Goal: Check status: Check status

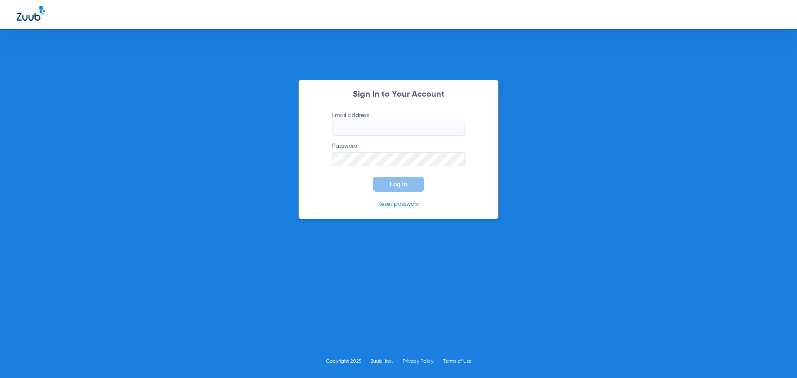
type input "[PERSON_NAME][EMAIL_ADDRESS][DOMAIN_NAME]"
click at [399, 182] on span "Log In" at bounding box center [398, 184] width 17 height 7
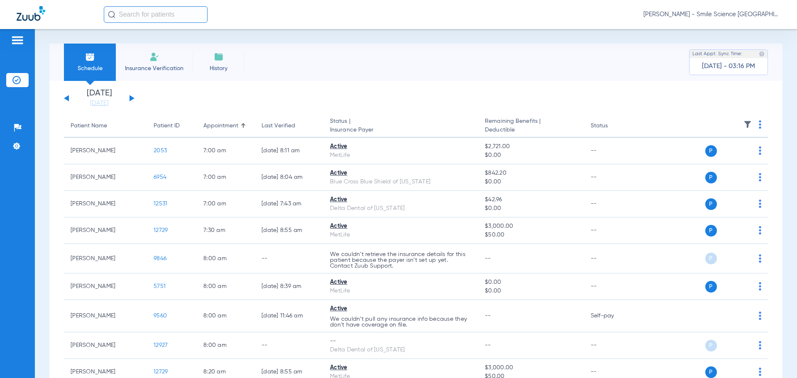
click at [132, 98] on button at bounding box center [132, 98] width 5 height 6
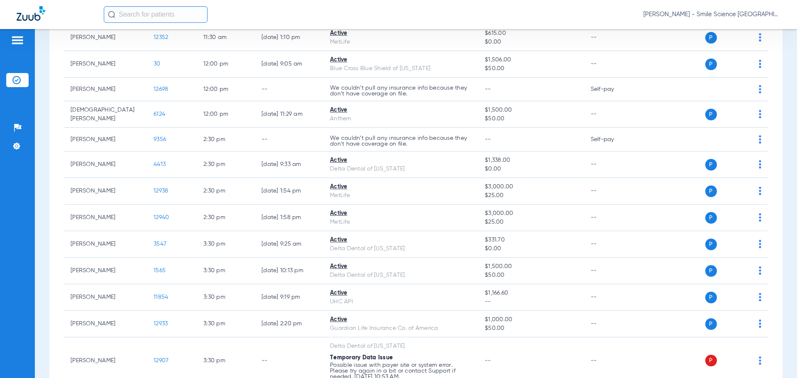
scroll to position [789, 0]
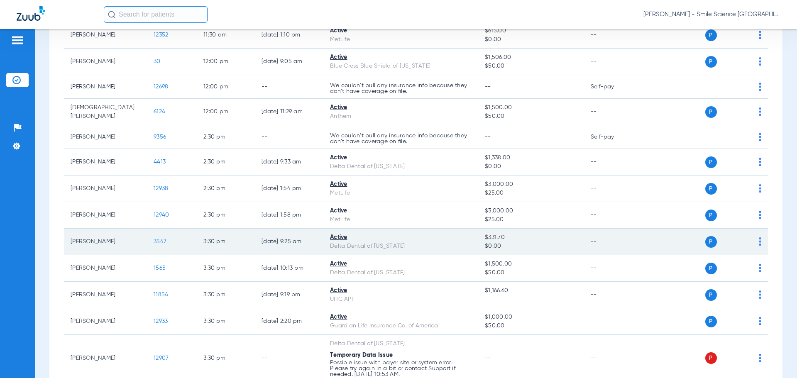
click at [165, 241] on td "3547" at bounding box center [172, 242] width 50 height 27
click at [162, 241] on span "3547" at bounding box center [160, 242] width 13 height 6
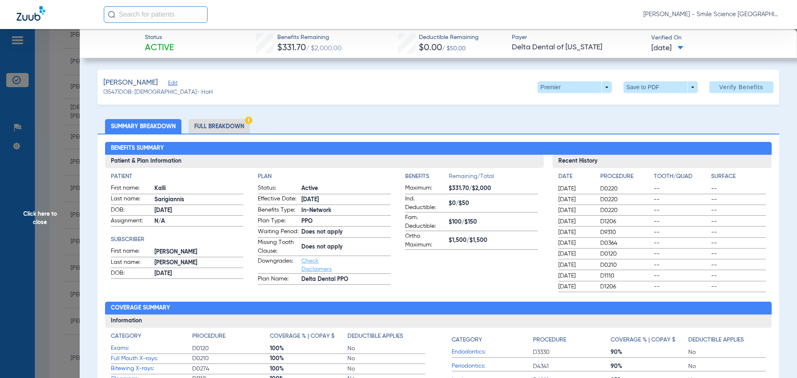
click at [39, 213] on span "Click here to close" at bounding box center [40, 218] width 80 height 378
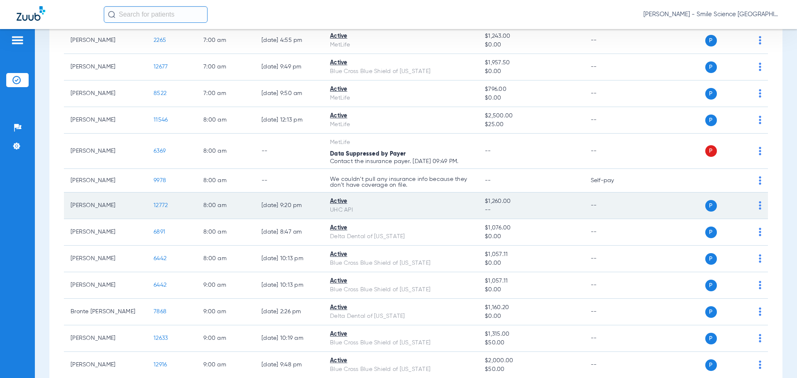
scroll to position [166, 0]
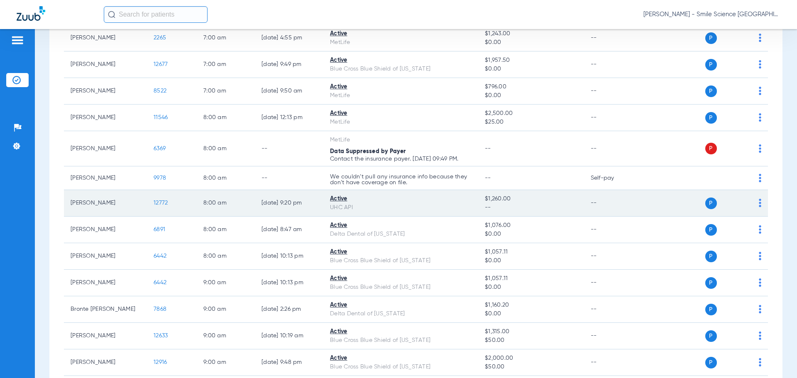
click at [164, 201] on span "12772" at bounding box center [161, 203] width 14 height 6
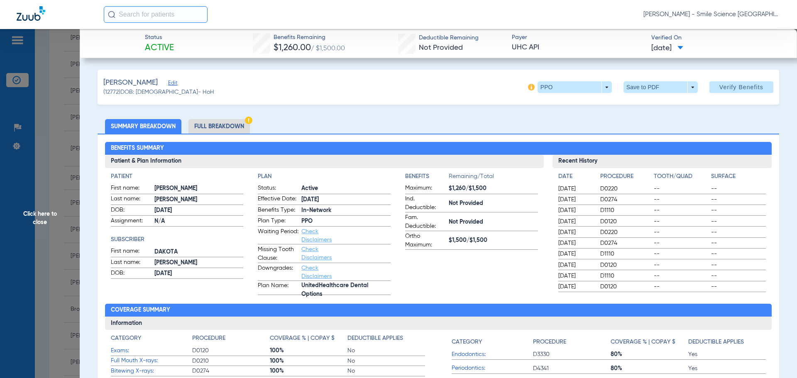
click at [50, 215] on span "Click here to close" at bounding box center [40, 218] width 80 height 378
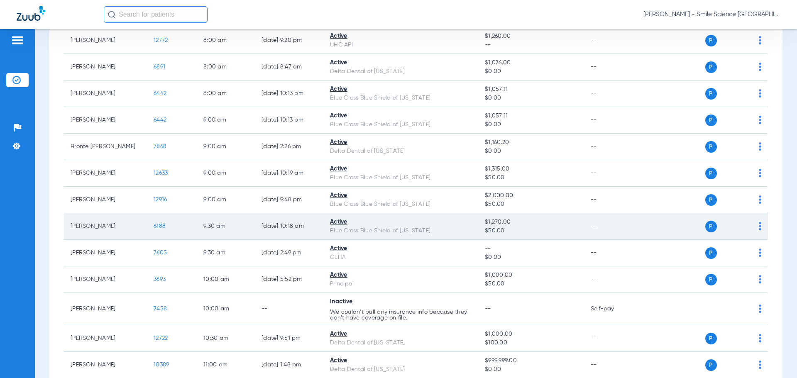
scroll to position [332, 0]
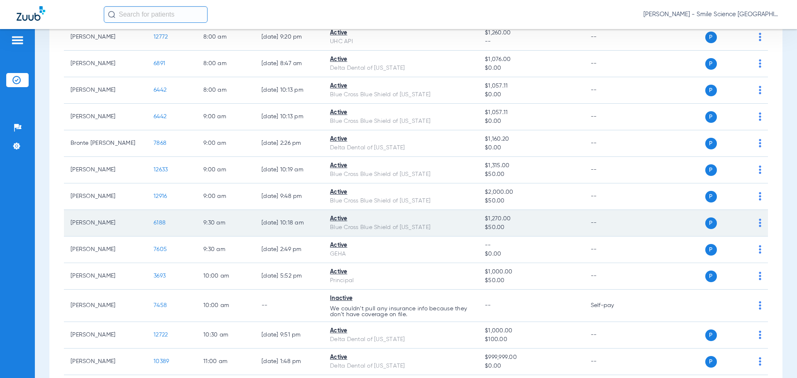
click at [157, 220] on span "6188" at bounding box center [160, 223] width 12 height 6
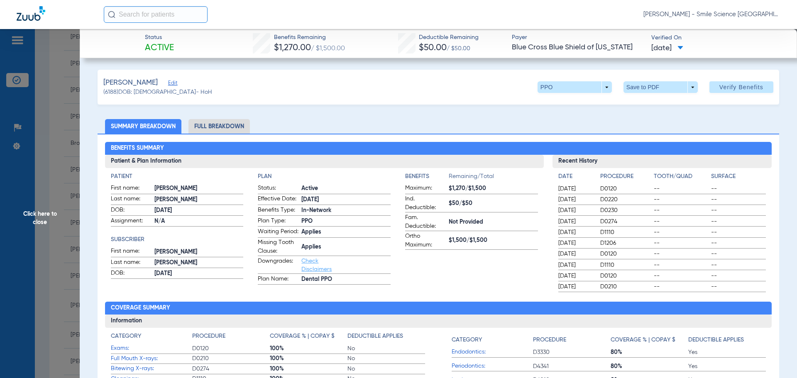
click at [39, 218] on span "Click here to close" at bounding box center [40, 218] width 80 height 378
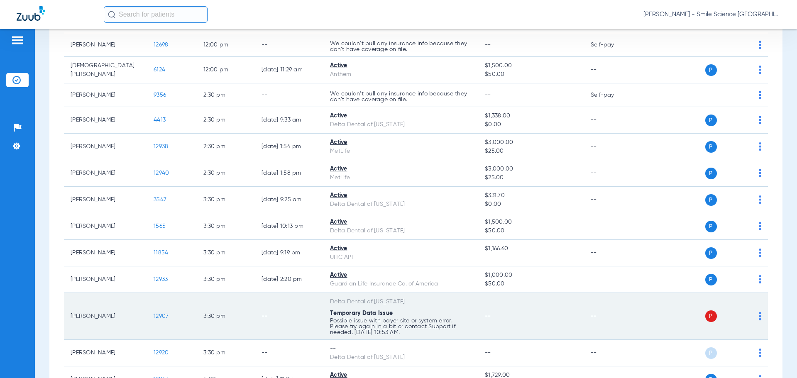
scroll to position [830, 0]
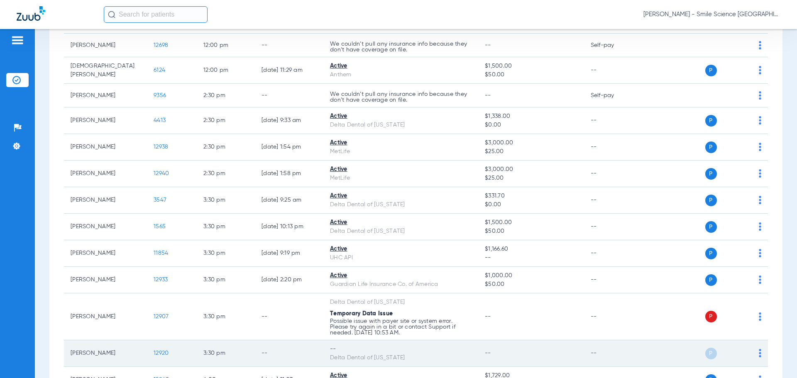
click at [165, 352] on span "12920" at bounding box center [161, 353] width 15 height 6
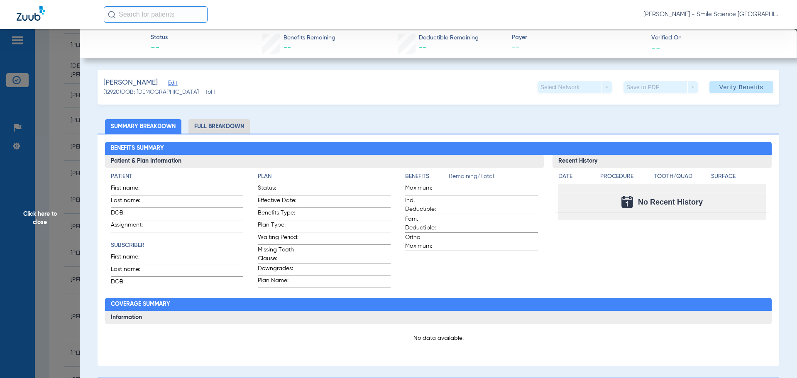
click at [35, 213] on span "Click here to close" at bounding box center [40, 218] width 80 height 378
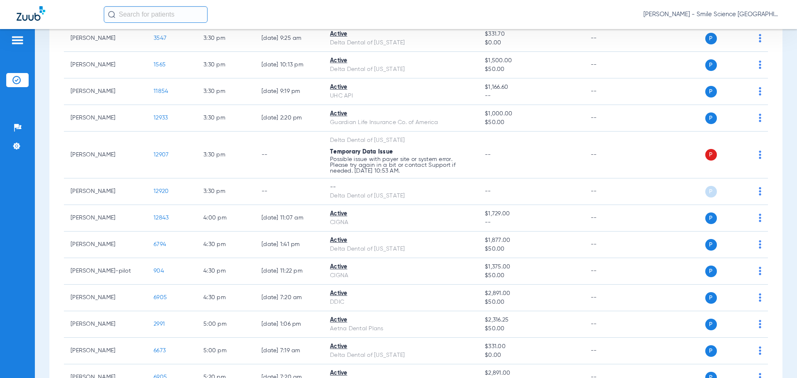
scroll to position [1038, 0]
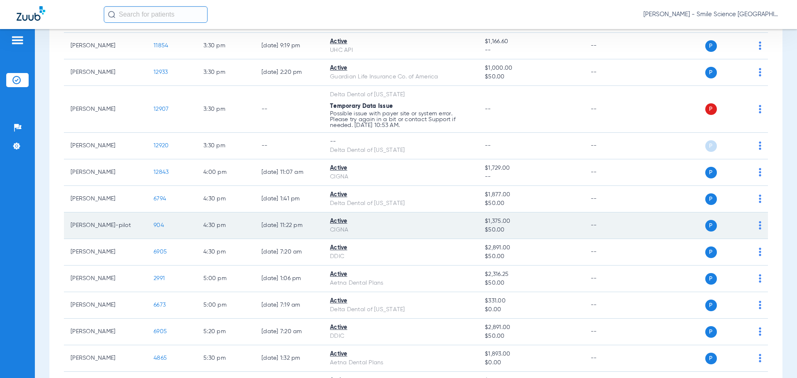
click at [159, 224] on span "904" at bounding box center [159, 225] width 10 height 6
